Goal: Information Seeking & Learning: Learn about a topic

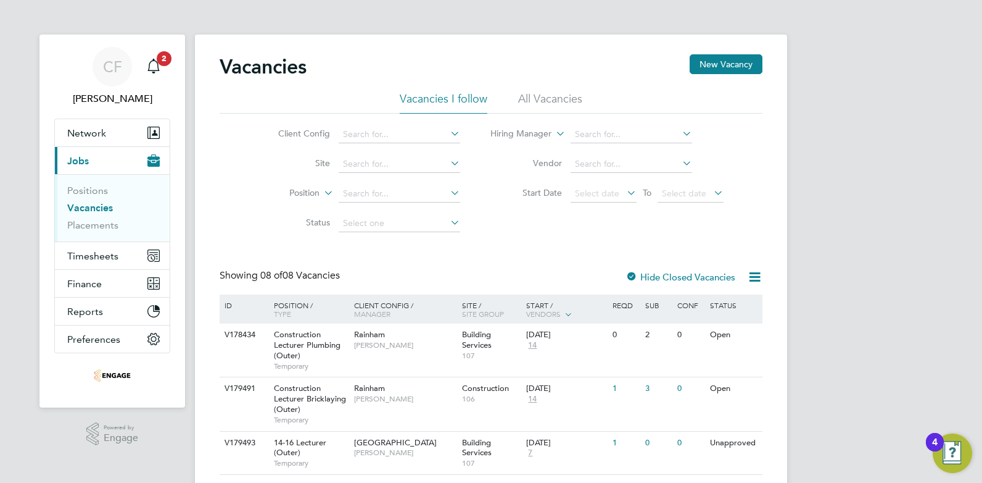
click at [533, 97] on li "All Vacancies" at bounding box center [550, 102] width 64 height 22
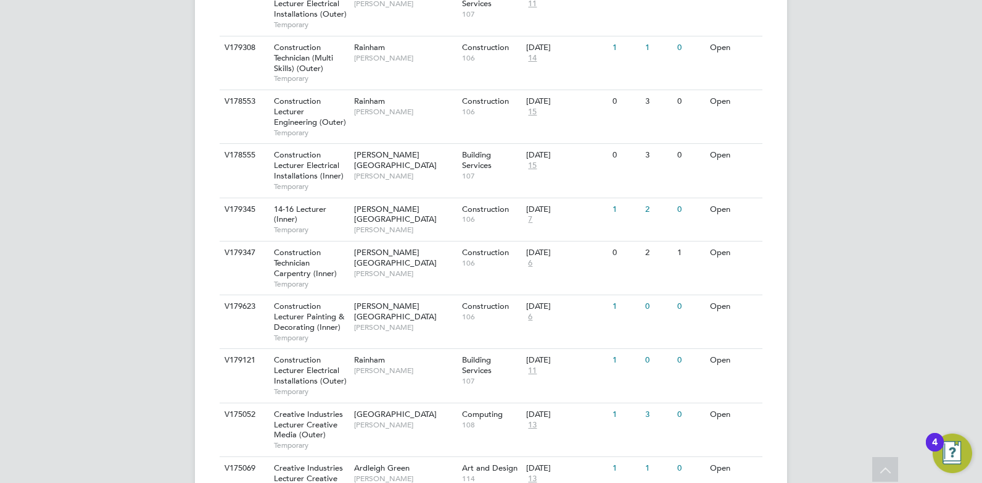
scroll to position [1094, 0]
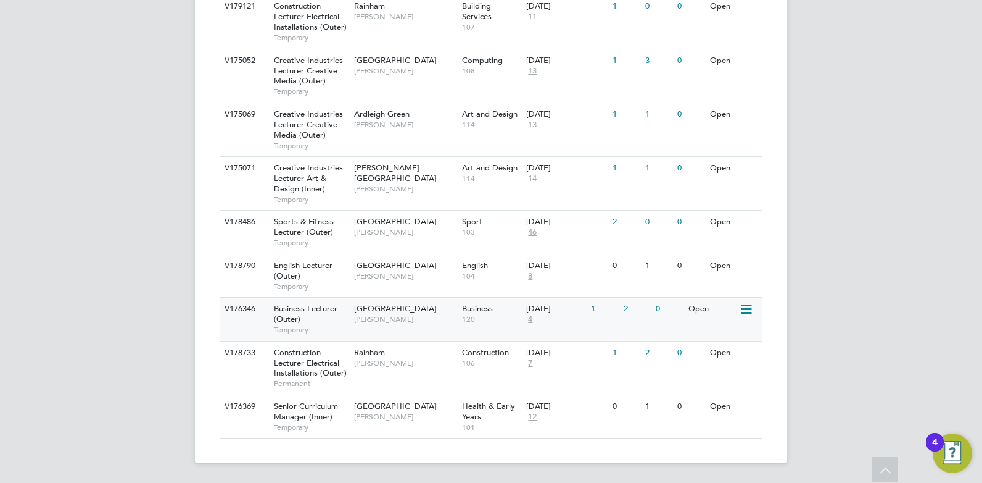
click at [381, 313] on span "[GEOGRAPHIC_DATA]" at bounding box center [395, 308] width 83 height 10
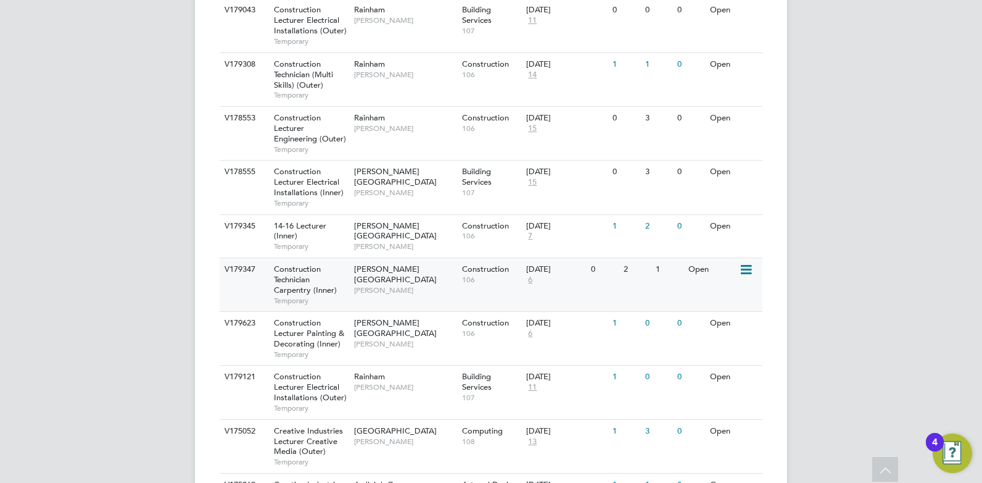
scroll to position [292, 0]
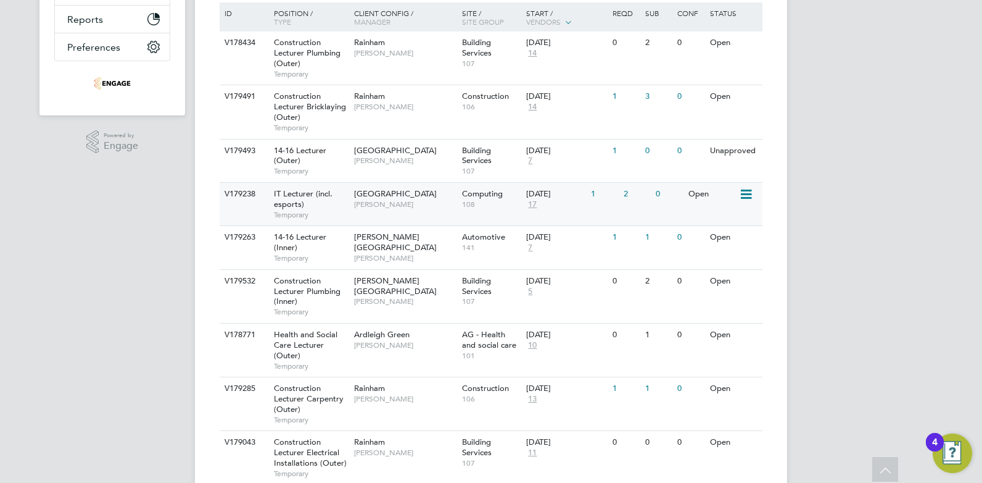
click at [452, 212] on div "[GEOGRAPHIC_DATA] [PERSON_NAME]" at bounding box center [405, 199] width 108 height 32
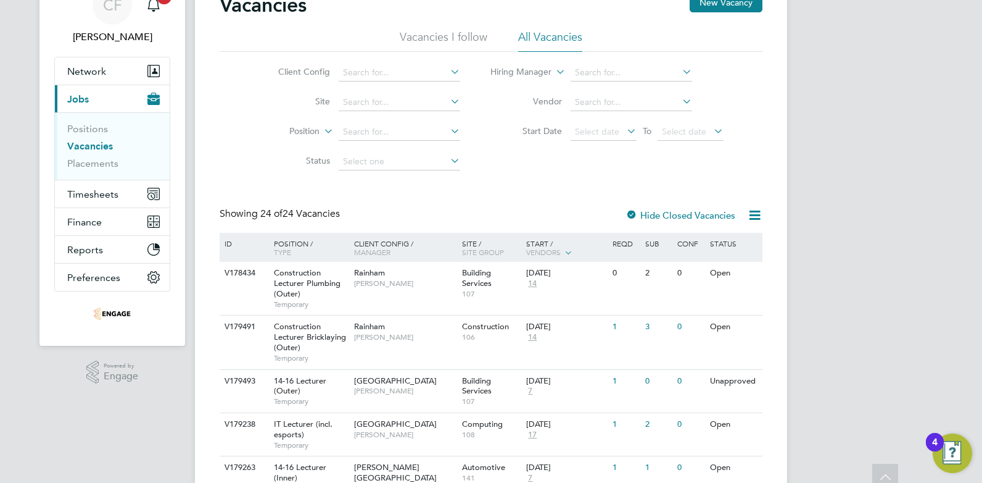
scroll to position [0, 0]
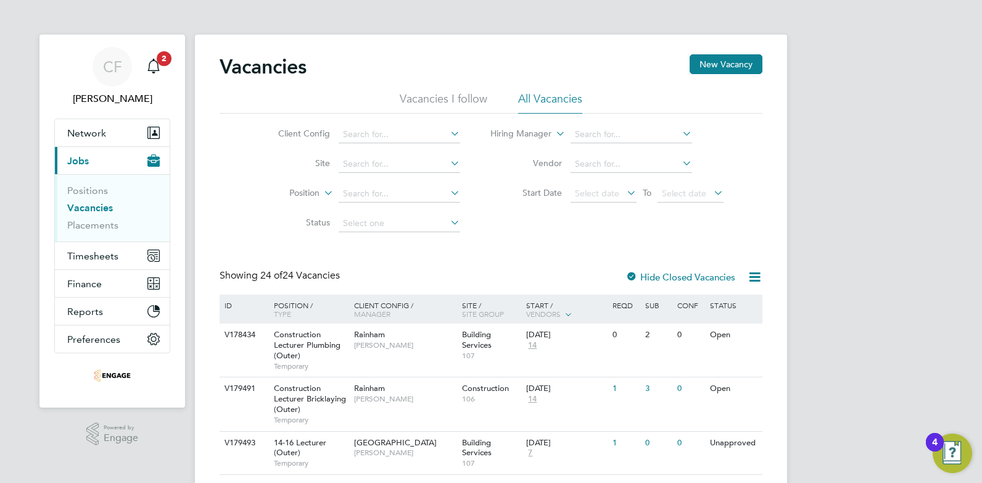
click at [454, 96] on li "Vacancies I follow" at bounding box center [444, 102] width 88 height 22
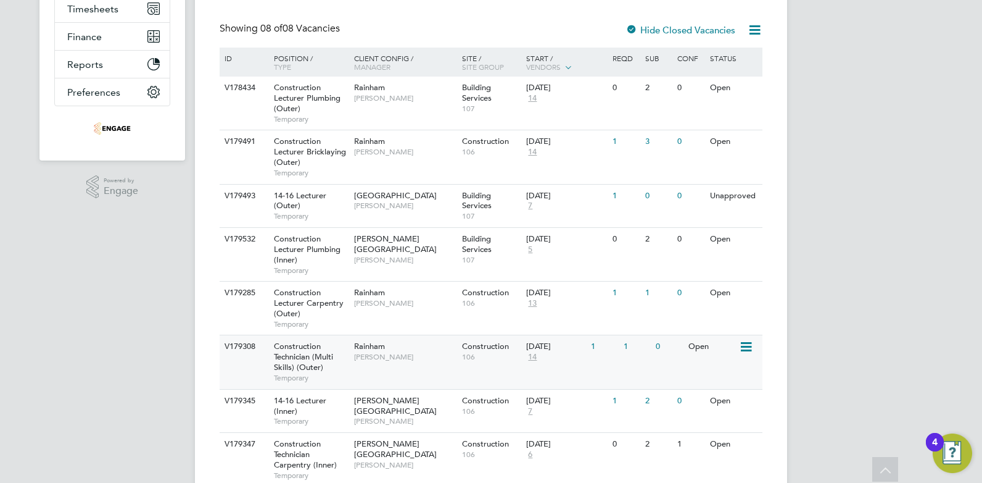
scroll to position [295, 0]
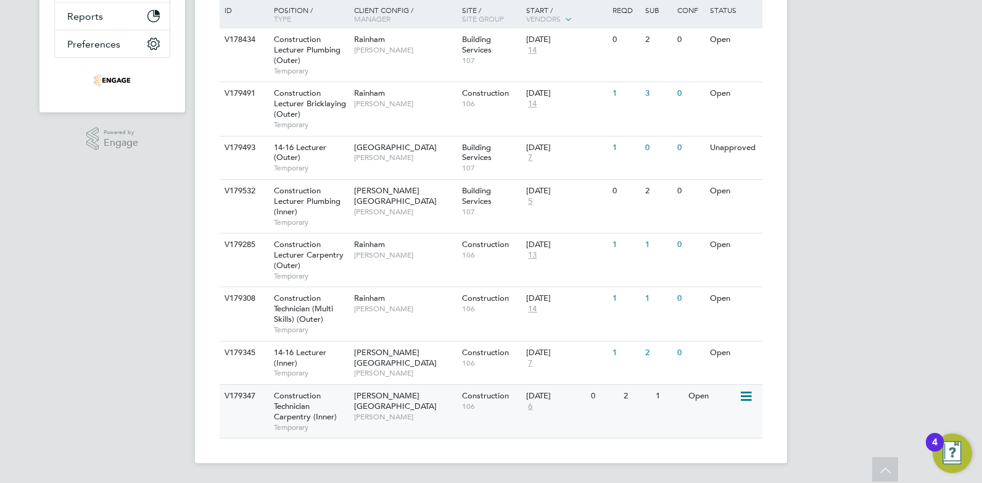
click at [401, 396] on span "[PERSON_NAME][GEOGRAPHIC_DATA]" at bounding box center [395, 400] width 83 height 21
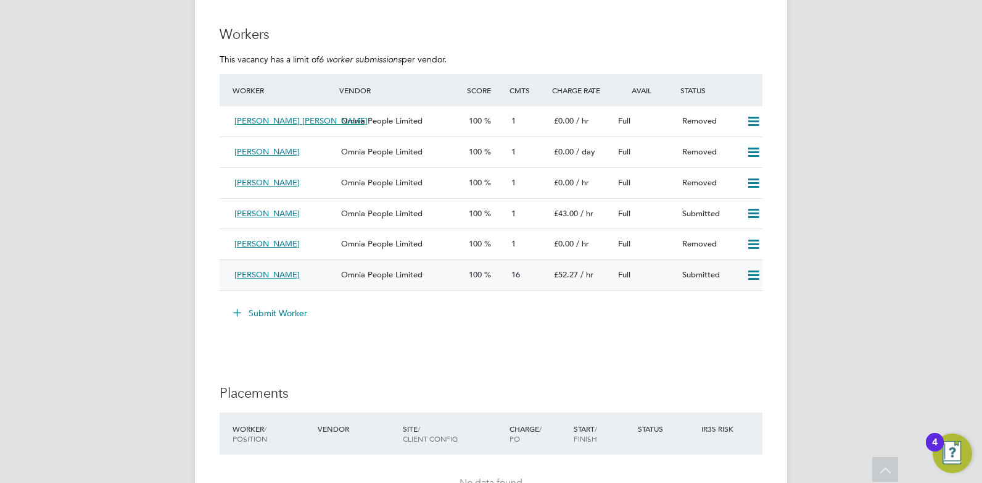
click at [371, 278] on span "Omnia People Limited" at bounding box center [381, 274] width 81 height 10
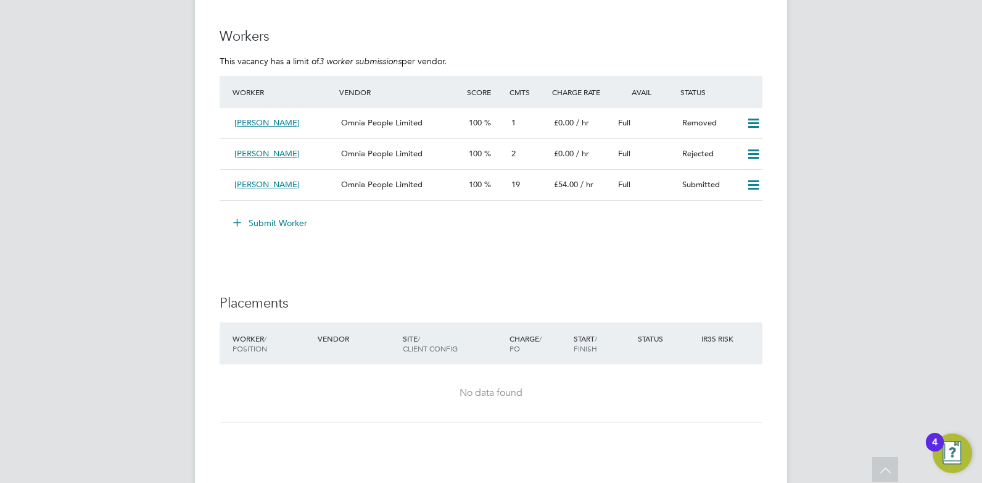
scroll to position [864, 0]
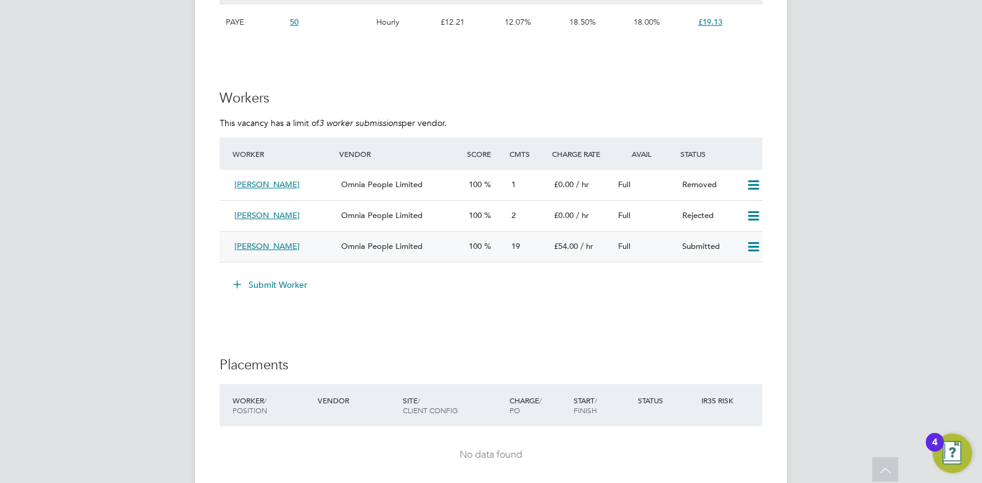
click at [410, 251] on div "Omnia People Limited" at bounding box center [400, 246] width 128 height 20
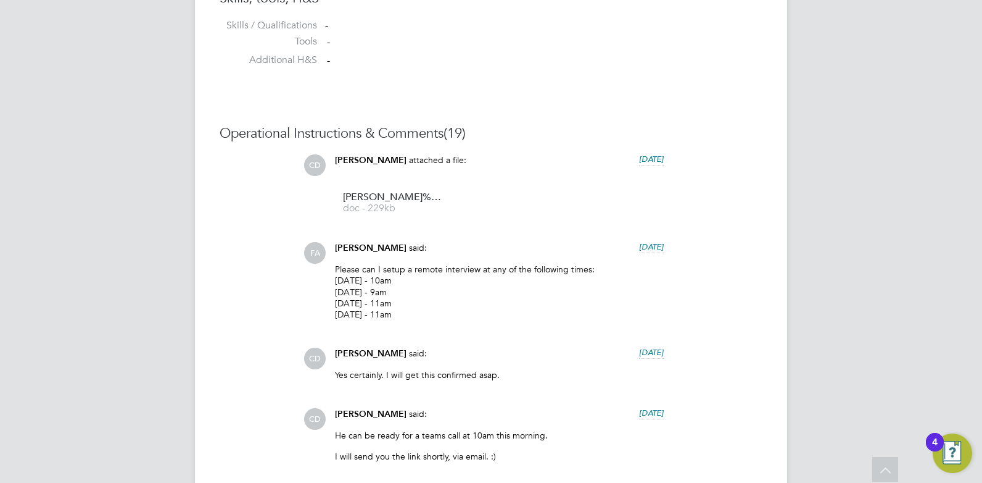
scroll to position [705, 0]
